Goal: Information Seeking & Learning: Learn about a topic

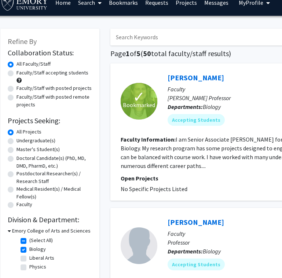
scroll to position [9, 5]
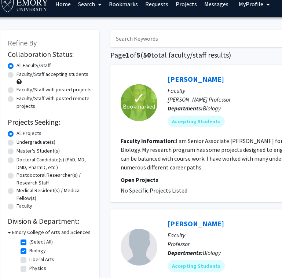
click at [16, 71] on label "Faculty/Staff accepting students" at bounding box center [52, 74] width 72 height 8
click at [16, 71] on input "Faculty/Staff accepting students" at bounding box center [18, 72] width 5 height 5
radio input "true"
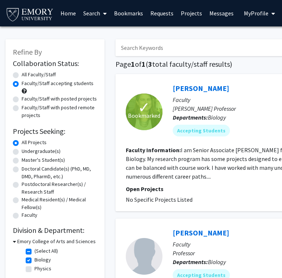
click at [22, 104] on label "Faculty/Staff with posted remote projects" at bounding box center [59, 111] width 75 height 15
click at [22, 104] on input "Faculty/Staff with posted remote projects" at bounding box center [24, 106] width 5 height 5
radio input "true"
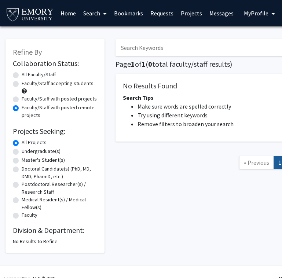
click at [22, 95] on label "Faculty/Staff with posted projects" at bounding box center [59, 99] width 75 height 8
click at [22, 95] on input "Faculty/Staff with posted projects" at bounding box center [24, 97] width 5 height 5
radio input "true"
click at [22, 80] on label "Faculty/Staff accepting students" at bounding box center [58, 84] width 72 height 8
click at [22, 80] on input "Faculty/Staff accepting students" at bounding box center [24, 82] width 5 height 5
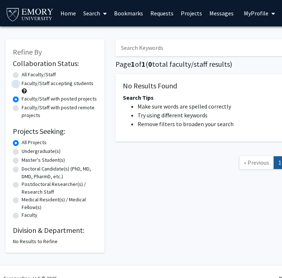
radio input "true"
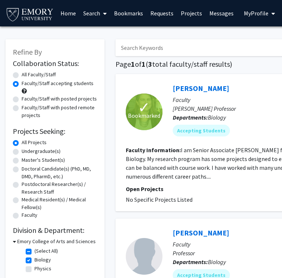
click at [22, 71] on label "All Faculty/Staff" at bounding box center [39, 75] width 34 height 8
click at [22, 71] on input "All Faculty/Staff" at bounding box center [24, 73] width 5 height 5
radio input "true"
click at [34, 247] on label "(Select All)" at bounding box center [45, 251] width 23 height 8
click at [34, 247] on input "(Select All)" at bounding box center [36, 249] width 5 height 5
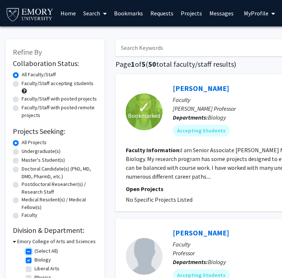
checkbox input "false"
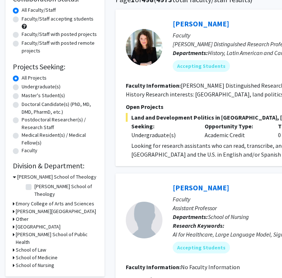
scroll to position [65, 0]
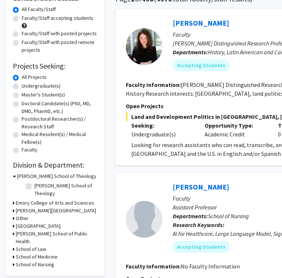
click at [33, 222] on h3 "[GEOGRAPHIC_DATA]" at bounding box center [38, 226] width 45 height 8
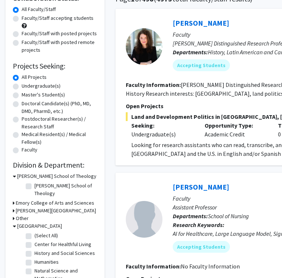
click at [33, 222] on h3 "[GEOGRAPHIC_DATA]" at bounding box center [39, 226] width 45 height 8
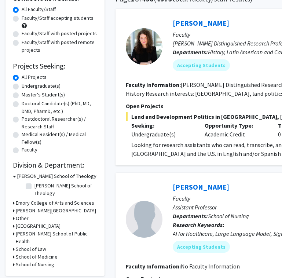
click at [18, 214] on h3 "Other" at bounding box center [22, 218] width 13 height 8
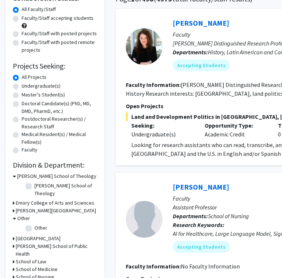
click at [34, 224] on label "Other" at bounding box center [40, 228] width 13 height 8
click at [34, 224] on input "Other" at bounding box center [36, 226] width 5 height 5
checkbox input "true"
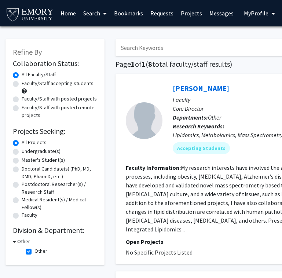
click at [30, 247] on fg-checkbox "Other Other" at bounding box center [61, 251] width 70 height 9
click at [34, 247] on label "Other" at bounding box center [40, 251] width 13 height 8
click at [34, 247] on input "Other" at bounding box center [36, 249] width 5 height 5
checkbox input "false"
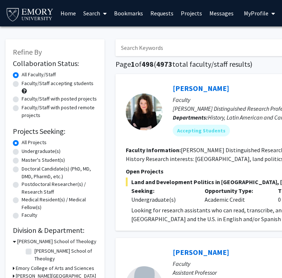
click at [18, 237] on h3 "[PERSON_NAME] School of Theology" at bounding box center [56, 241] width 79 height 8
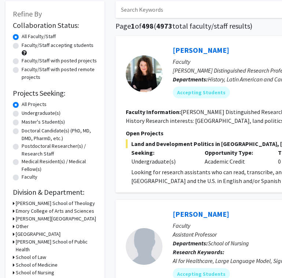
scroll to position [66, 0]
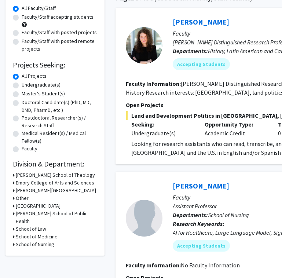
click at [35, 233] on h3 "School of Medicine" at bounding box center [37, 237] width 42 height 8
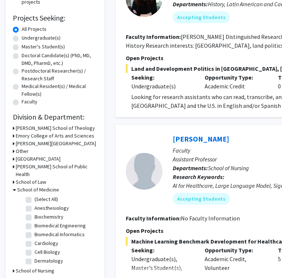
scroll to position [139, 0]
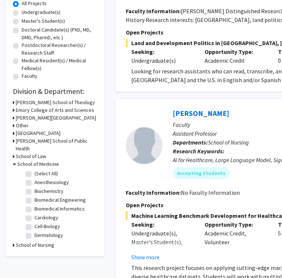
click at [34, 187] on label "Biochemistry" at bounding box center [48, 191] width 29 height 8
click at [34, 187] on input "Biochemistry" at bounding box center [36, 189] width 5 height 5
checkbox input "true"
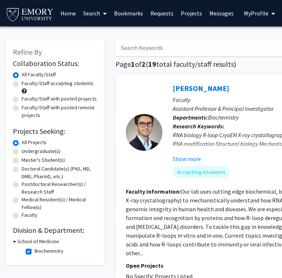
click at [21, 237] on h3 "School of Medicine" at bounding box center [38, 241] width 42 height 8
click at [21, 237] on h3 "School of Medicine" at bounding box center [37, 241] width 42 height 8
click at [34, 247] on label "Biochemistry" at bounding box center [48, 251] width 29 height 8
click at [34, 247] on input "Biochemistry" at bounding box center [36, 249] width 5 height 5
checkbox input "false"
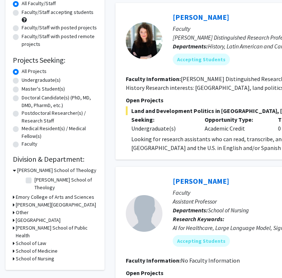
scroll to position [72, 0]
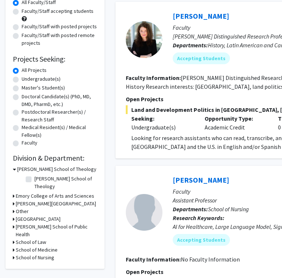
click at [30, 223] on h3 "[PERSON_NAME] School of Public Health" at bounding box center [56, 230] width 81 height 15
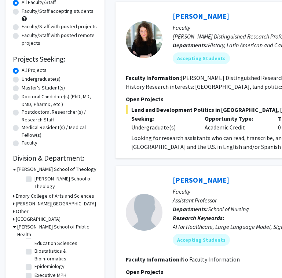
scroll to position [23, 0]
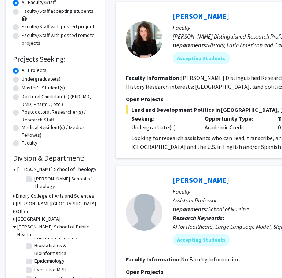
click at [27, 215] on h3 "[GEOGRAPHIC_DATA]" at bounding box center [38, 219] width 45 height 8
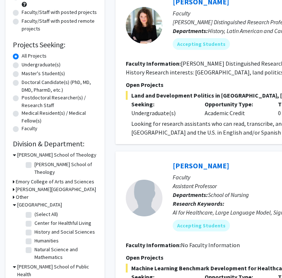
scroll to position [88, 0]
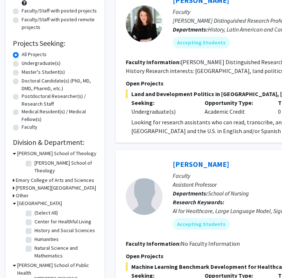
click at [34, 244] on label "Natural Science and Mathematics" at bounding box center [64, 251] width 61 height 15
click at [34, 244] on input "Natural Science and Mathematics" at bounding box center [36, 246] width 5 height 5
checkbox input "true"
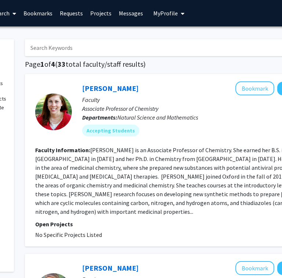
scroll to position [0, 0]
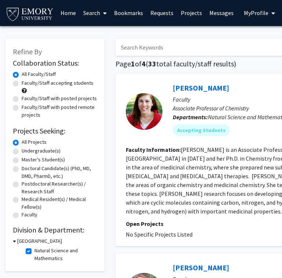
click at [34, 247] on label "Natural Science and Mathematics" at bounding box center [64, 254] width 61 height 15
click at [34, 247] on input "Natural Science and Mathematics" at bounding box center [36, 249] width 5 height 5
checkbox input "false"
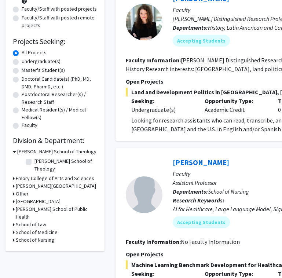
scroll to position [90, 0]
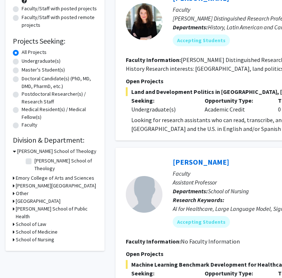
click at [26, 210] on div "Refine By Collaboration Status: Collaboration Status All Faculty/Staff Collabor…" at bounding box center [54, 100] width 99 height 302
click at [26, 236] on h3 "School of Nursing" at bounding box center [35, 240] width 38 height 8
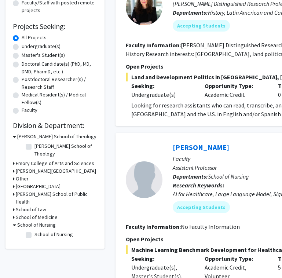
scroll to position [105, 0]
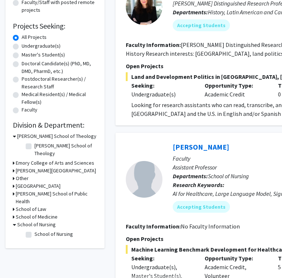
click at [34, 230] on label "School of Nursing" at bounding box center [53, 234] width 38 height 8
click at [34, 230] on input "School of Nursing" at bounding box center [36, 232] width 5 height 5
checkbox input "true"
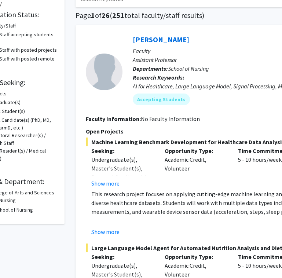
scroll to position [49, 0]
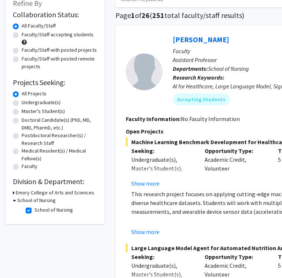
click at [34, 206] on label "School of Nursing" at bounding box center [53, 210] width 38 height 8
click at [34, 206] on input "School of Nursing" at bounding box center [36, 208] width 5 height 5
checkbox input "false"
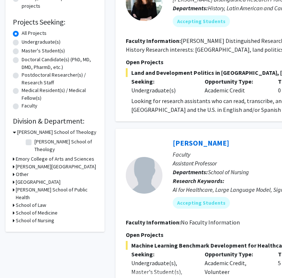
scroll to position [133, 0]
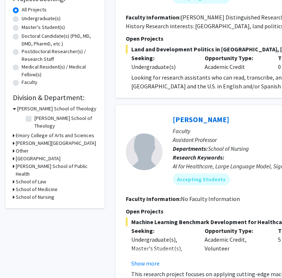
click at [27, 185] on h3 "School of Medicine" at bounding box center [37, 189] width 42 height 8
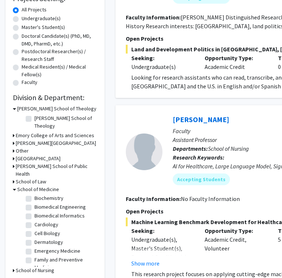
scroll to position [23, 0]
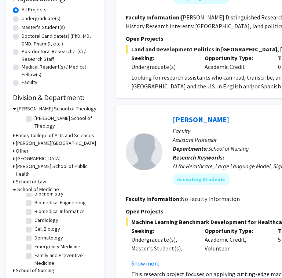
click at [34, 225] on label "Cell Biology" at bounding box center [47, 229] width 26 height 8
click at [34, 225] on input "Cell Biology" at bounding box center [36, 227] width 5 height 5
checkbox input "true"
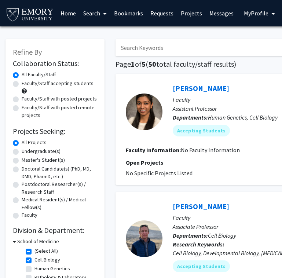
click at [22, 80] on label "Faculty/Staff accepting students" at bounding box center [58, 84] width 72 height 8
click at [22, 80] on input "Faculty/Staff accepting students" at bounding box center [24, 82] width 5 height 5
radio input "true"
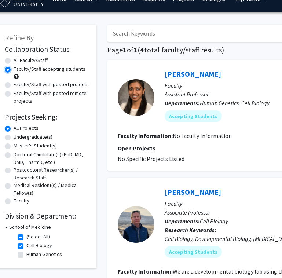
scroll to position [15, 8]
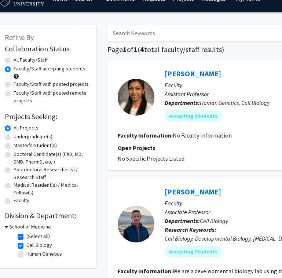
click at [26, 232] on label "(Select All)" at bounding box center [37, 236] width 23 height 8
click at [26, 232] on input "(Select All)" at bounding box center [28, 234] width 5 height 5
checkbox input "false"
